Goal: Task Accomplishment & Management: Use online tool/utility

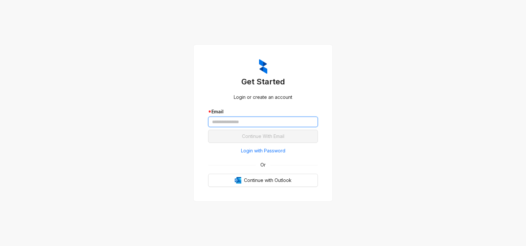
click at [249, 125] on input "text" at bounding box center [263, 122] width 110 height 11
click at [239, 122] on input "text" at bounding box center [263, 122] width 110 height 11
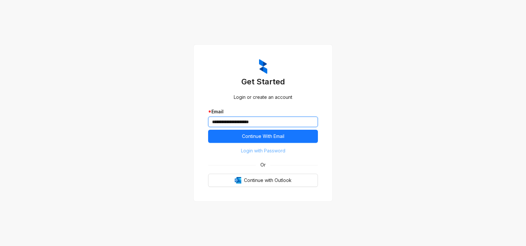
type input "**********"
click at [273, 153] on span "Login with Password" at bounding box center [263, 150] width 44 height 7
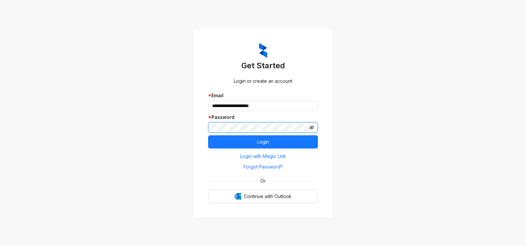
click at [312, 128] on icon "eye-invisible" at bounding box center [311, 127] width 5 height 5
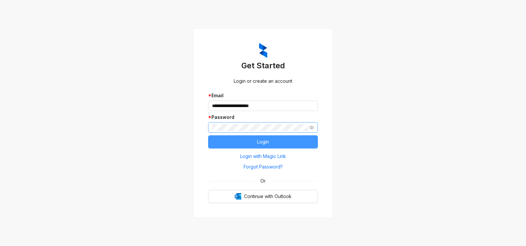
click at [266, 143] on span "Login" at bounding box center [263, 141] width 12 height 7
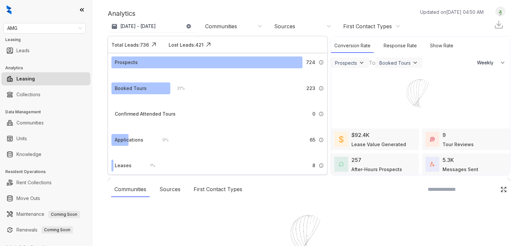
select select "******"
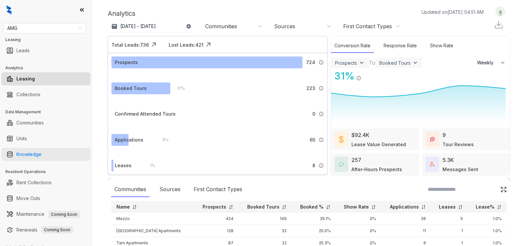
click at [25, 154] on link "Knowledge" at bounding box center [28, 154] width 25 height 13
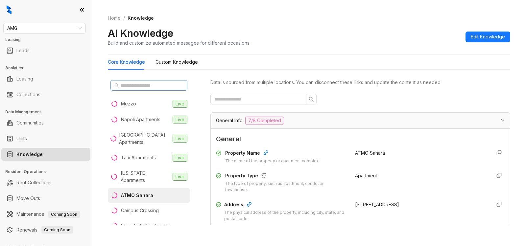
click at [136, 81] on span at bounding box center [148, 85] width 77 height 11
click at [29, 26] on span "AMG" at bounding box center [44, 28] width 75 height 10
type input "****"
click at [35, 42] on div "Westcorp" at bounding box center [45, 41] width 72 height 7
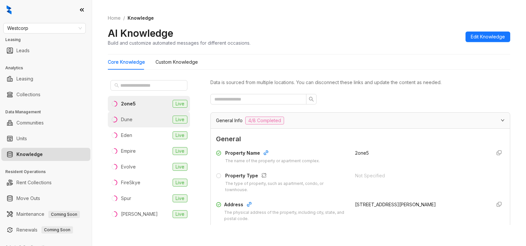
click at [134, 120] on li "Dune Live" at bounding box center [149, 120] width 82 height 16
click at [244, 98] on input "text" at bounding box center [255, 99] width 83 height 7
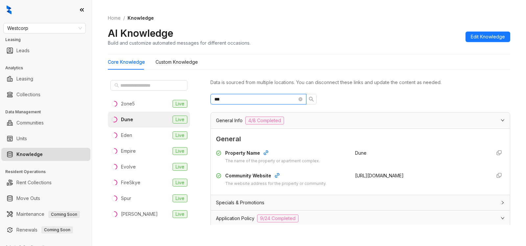
type input "***"
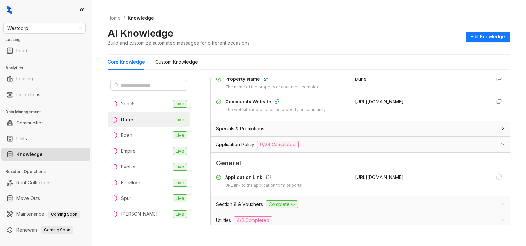
scroll to position [75, 0]
click at [287, 206] on span "Complete" at bounding box center [281, 204] width 32 height 8
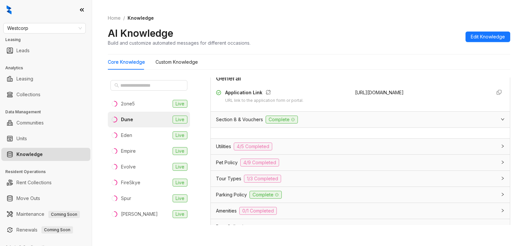
scroll to position [164, 0]
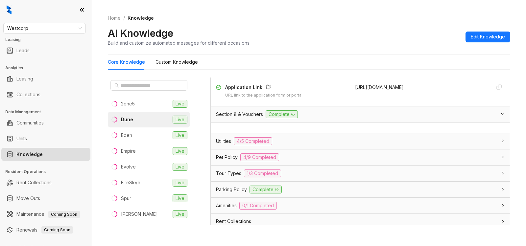
click at [440, 107] on div "Section 8 & Vouchers Complete" at bounding box center [360, 114] width 299 height 16
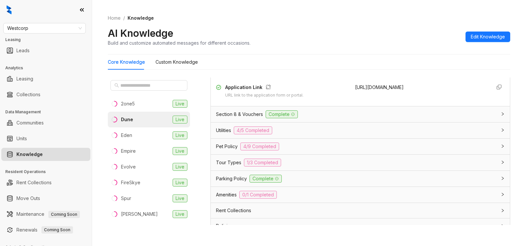
click at [450, 109] on div "Section 8 & Vouchers Complete" at bounding box center [360, 114] width 299 height 16
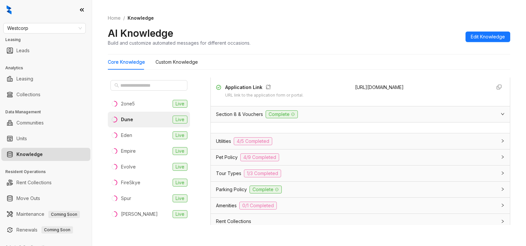
click at [283, 114] on span "Complete" at bounding box center [281, 114] width 32 height 8
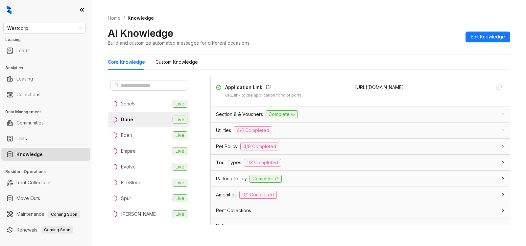
click at [278, 114] on span "Complete" at bounding box center [281, 114] width 32 height 8
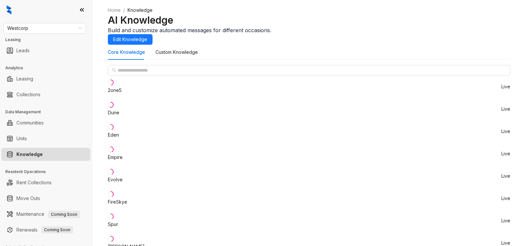
scroll to position [407, 0]
